Goal: Consume media (video, audio): Consume media (video, audio)

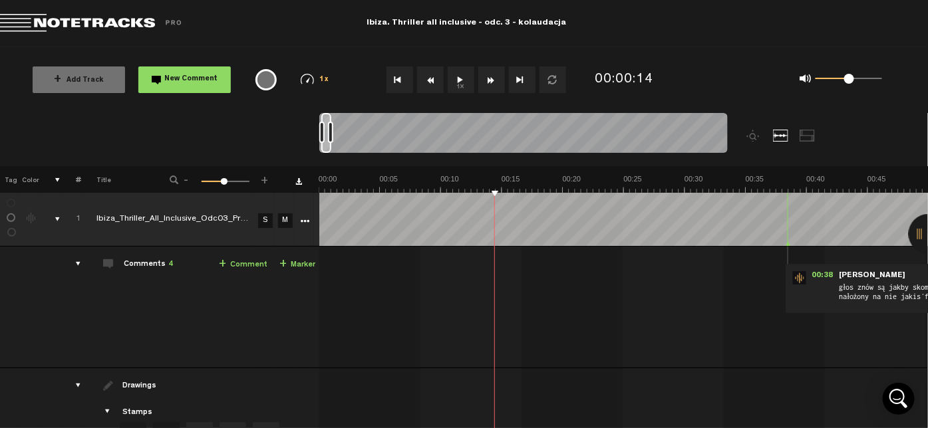
click at [454, 78] on button "1x" at bounding box center [461, 79] width 27 height 27
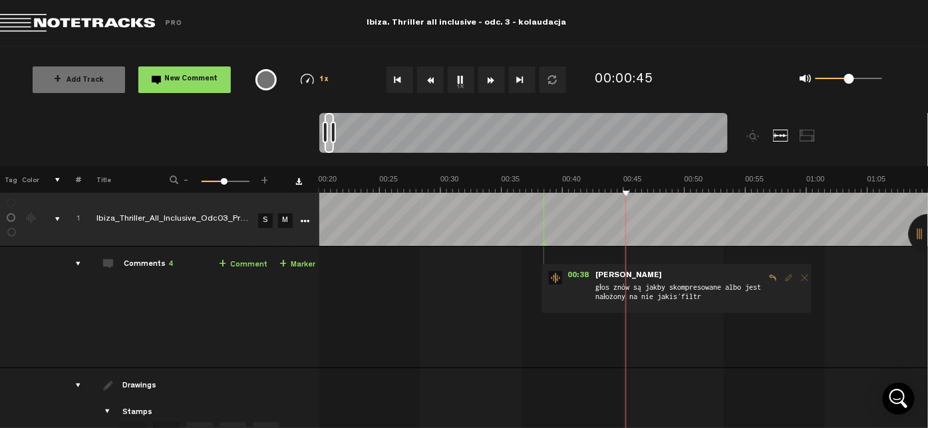
click at [458, 78] on button "1x" at bounding box center [461, 79] width 27 height 27
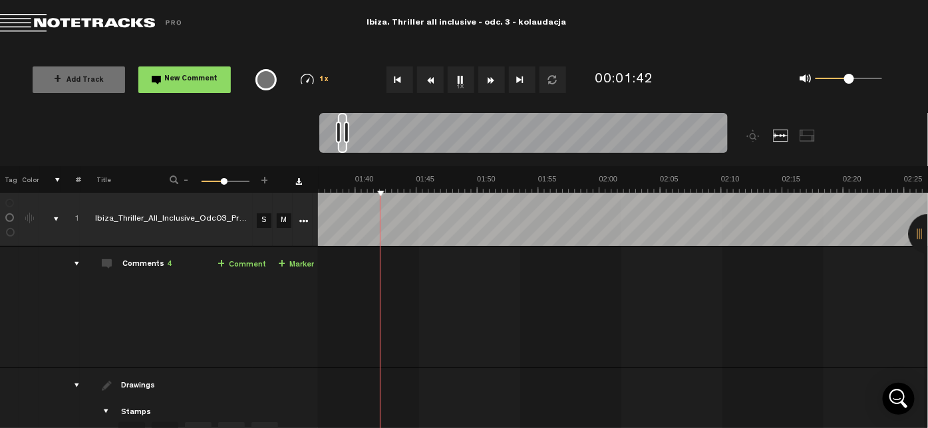
scroll to position [0, 1182]
click at [458, 76] on button "1x" at bounding box center [461, 79] width 27 height 27
click at [454, 80] on button "1x" at bounding box center [461, 79] width 27 height 27
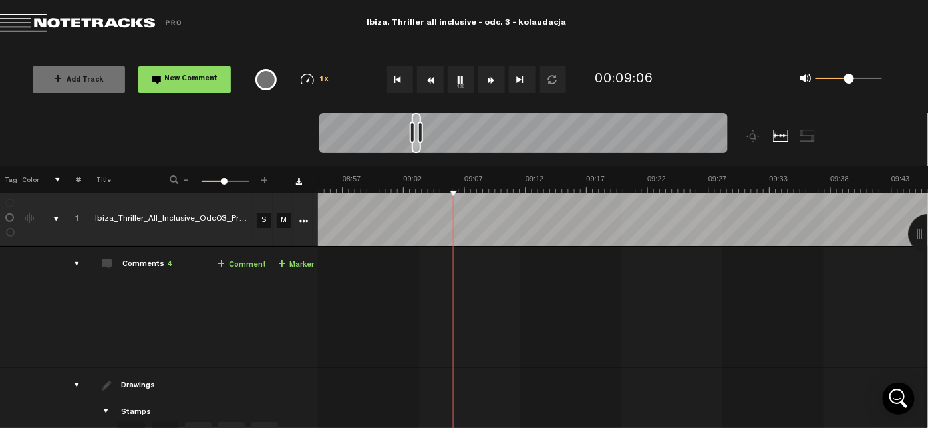
click at [547, 311] on td "1 Ibiza_Thriller_All_Inclusive_Odc03_Prev_v2 S M Ibiza_Thriller_All_Inclusive_O…" at bounding box center [623, 308] width 610 height 122
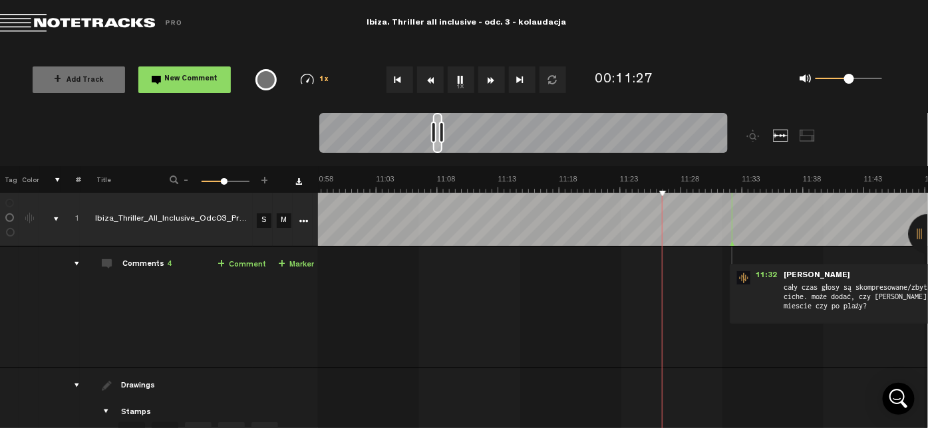
scroll to position [0, 7991]
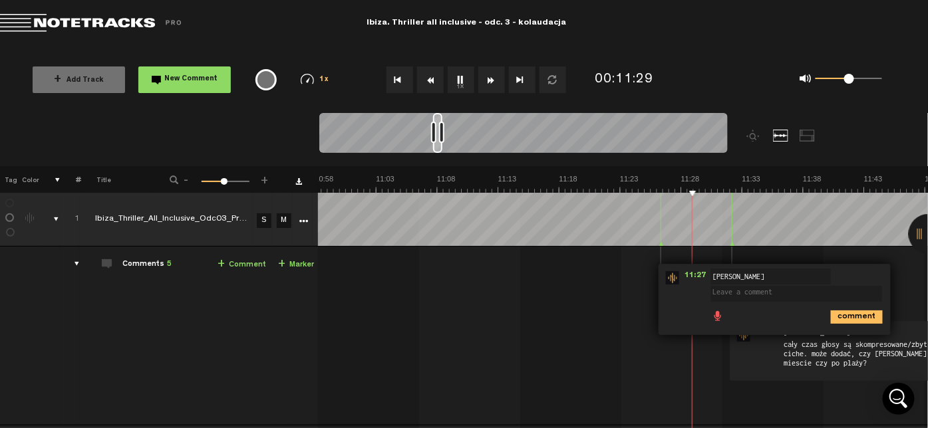
click at [513, 301] on td "1 Ibiza_Thriller_All_Inclusive_Odc03_Prev_v2 S M Ibiza_Thriller_All_Inclusive_O…" at bounding box center [623, 336] width 610 height 179
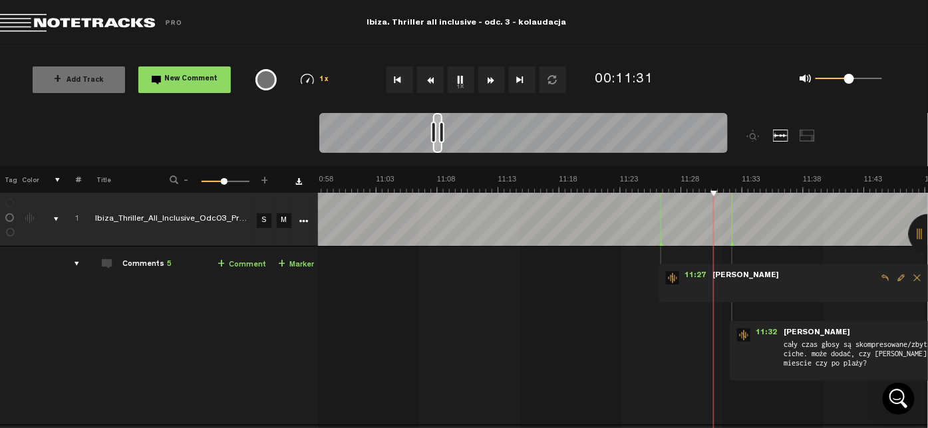
click at [912, 277] on span "Delete comment" at bounding box center [917, 277] width 16 height 9
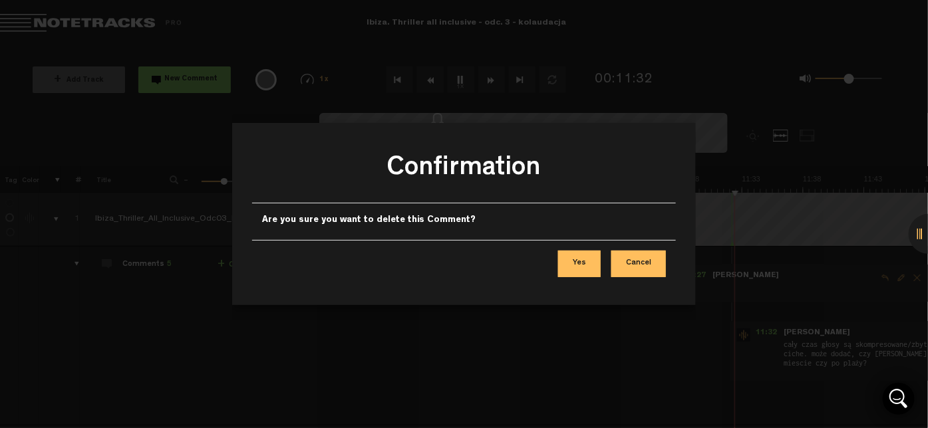
click at [577, 257] on button "Yes" at bounding box center [579, 264] width 43 height 27
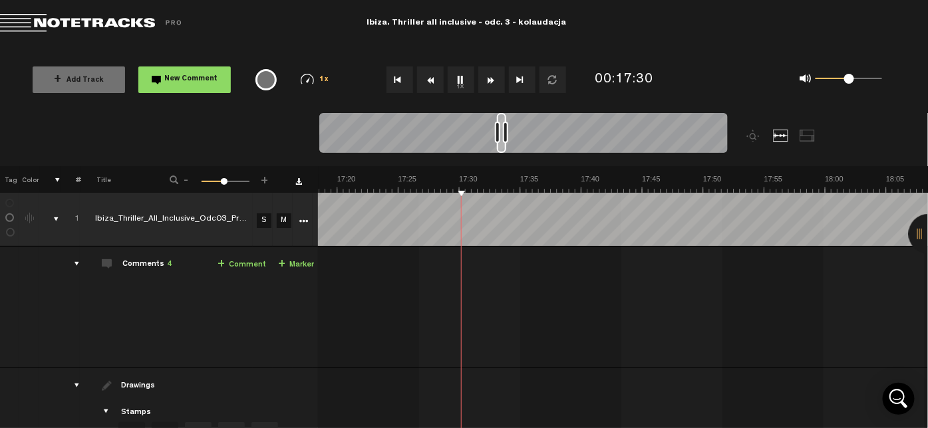
scroll to position [0, 12686]
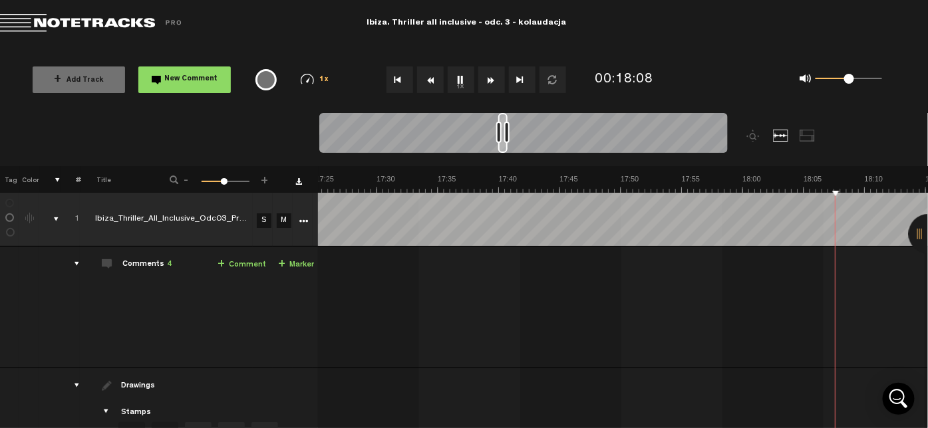
click at [461, 81] on button "1x" at bounding box center [461, 79] width 27 height 27
